Goal: Task Accomplishment & Management: Use online tool/utility

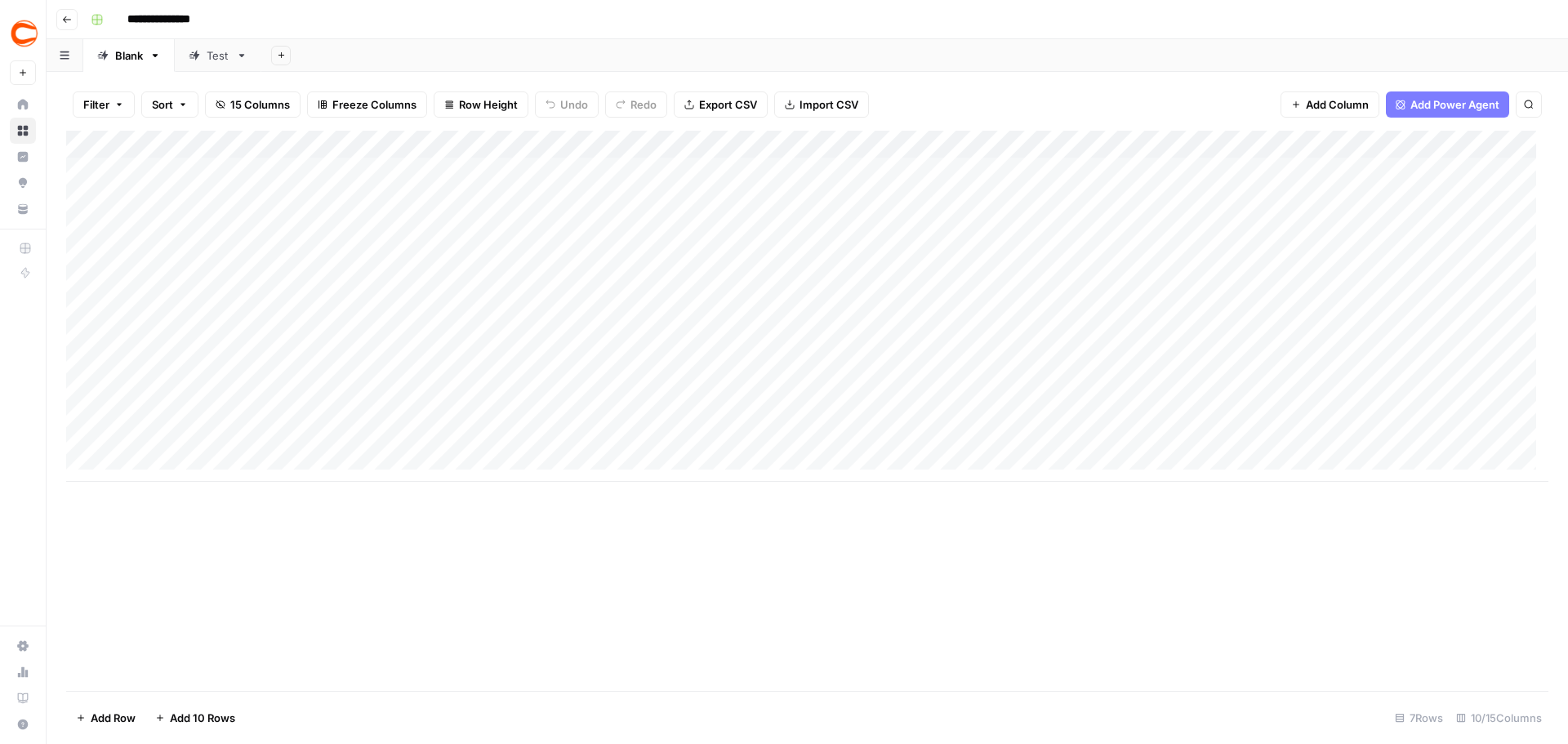
click at [759, 33] on header "**********" at bounding box center [807, 19] width 1521 height 39
click at [1131, 298] on div "Add Column" at bounding box center [807, 306] width 1482 height 352
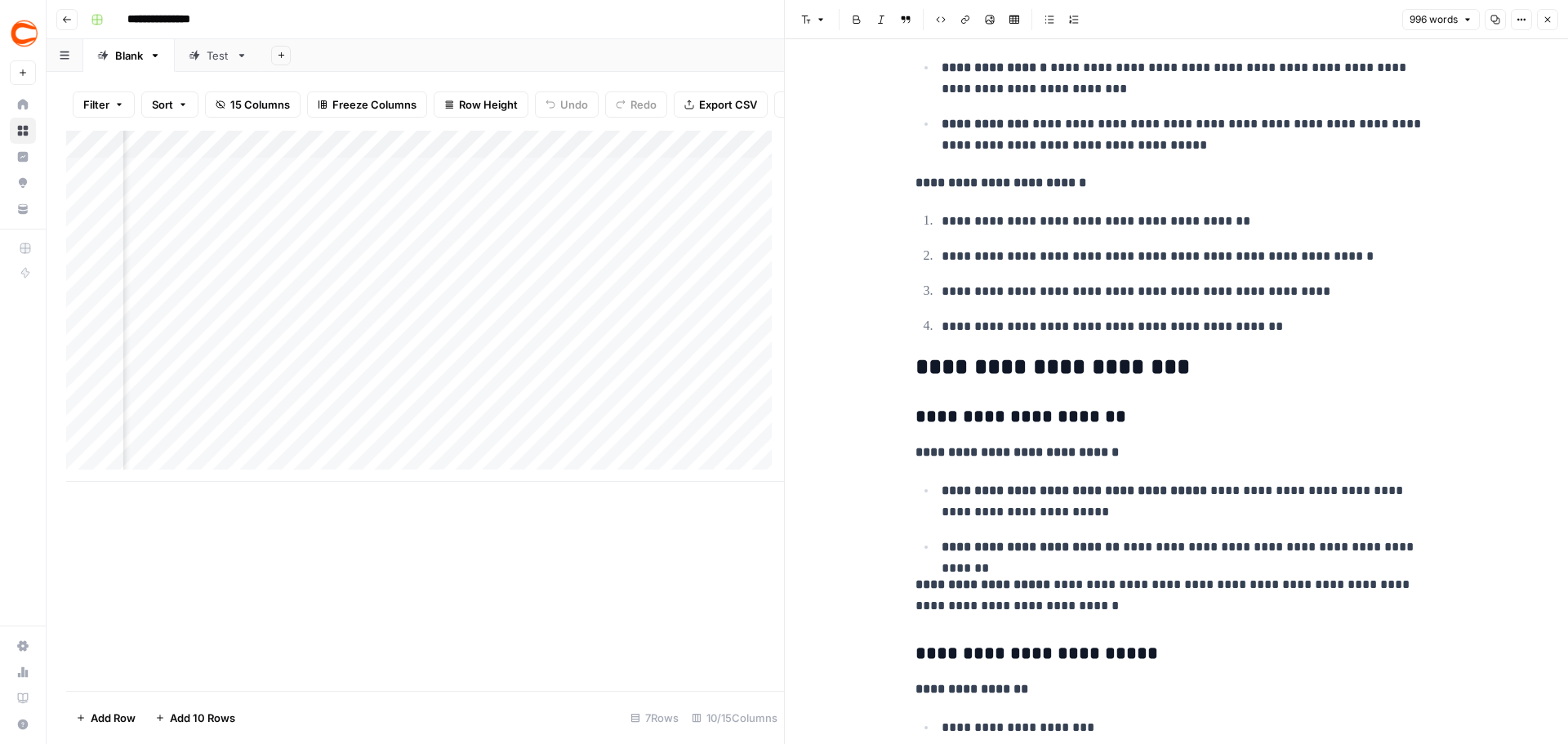
scroll to position [2614, 0]
